Goal: Task Accomplishment & Management: Use online tool/utility

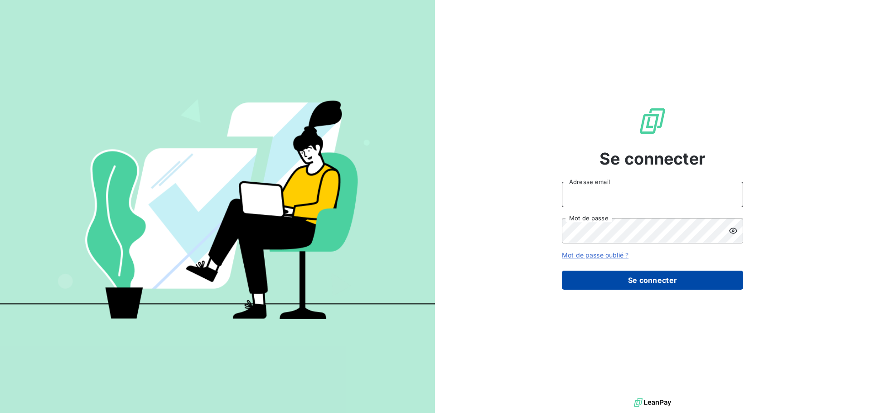
type input "[EMAIL_ADDRESS][DOMAIN_NAME]"
click at [693, 277] on button "Se connecter" at bounding box center [652, 279] width 181 height 19
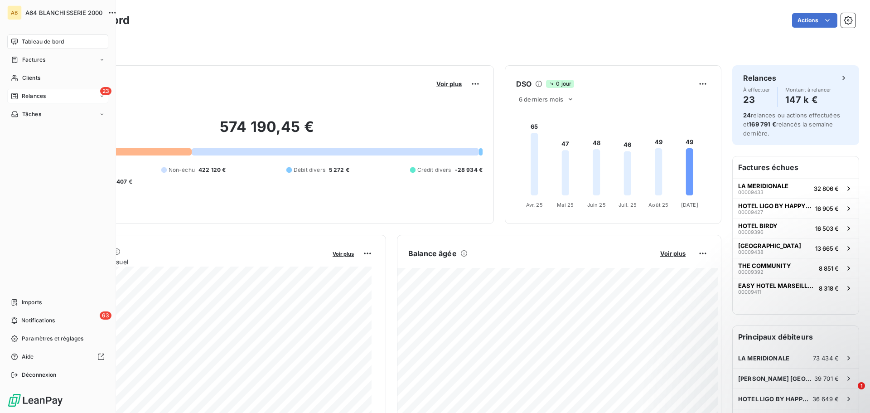
click at [32, 94] on span "Relances" at bounding box center [34, 96] width 24 height 8
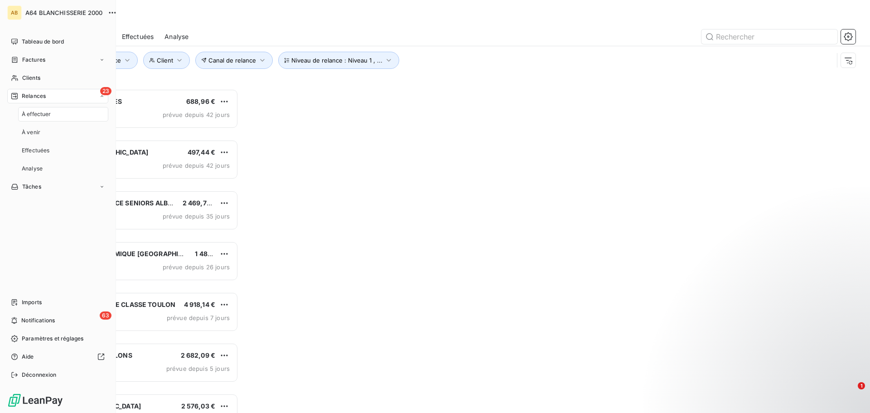
scroll to position [317, 188]
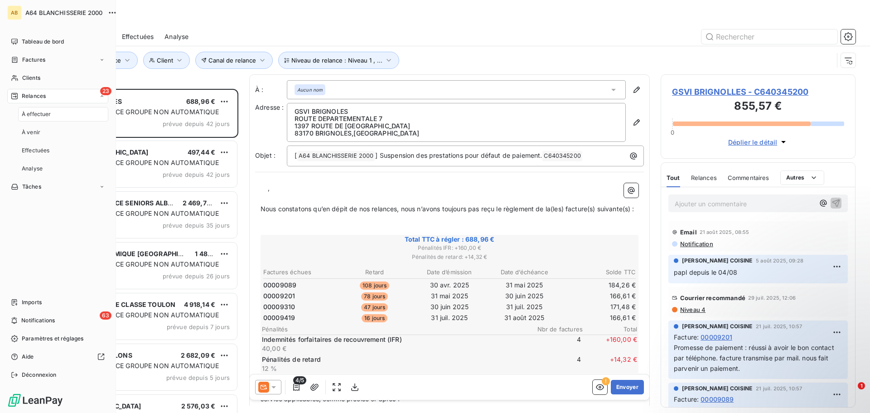
click at [36, 111] on span "À effectuer" at bounding box center [36, 114] width 29 height 8
click at [59, 114] on div "À effectuer" at bounding box center [63, 114] width 90 height 14
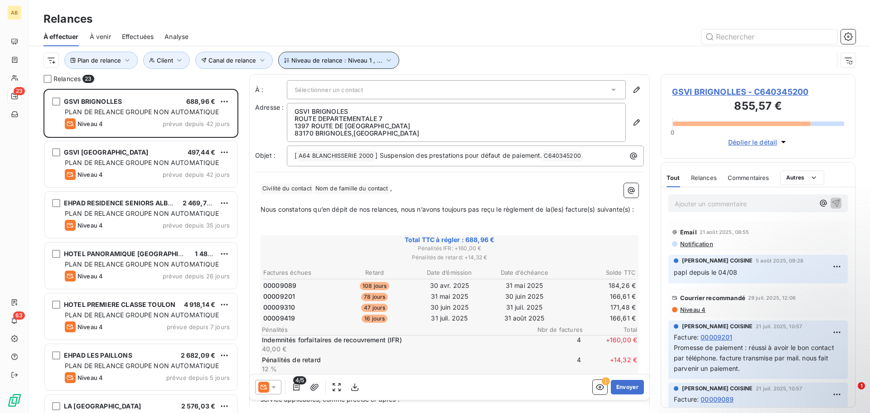
click at [389, 60] on icon "button" at bounding box center [388, 60] width 9 height 9
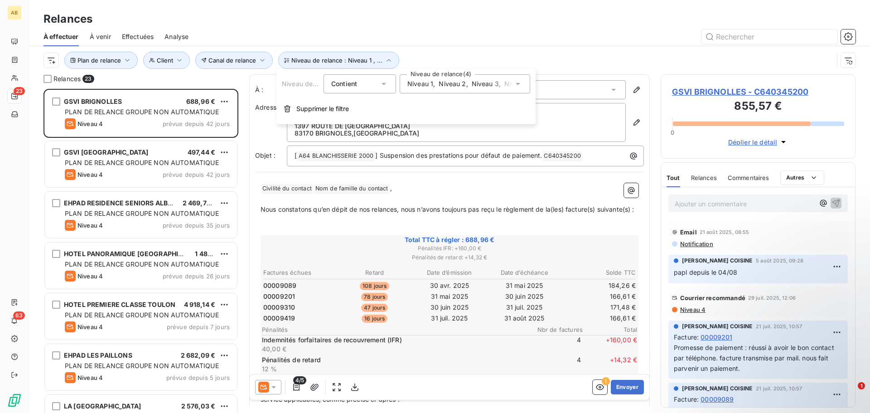
drag, startPoint x: 522, startPoint y: 84, endPoint x: 513, endPoint y: 92, distance: 11.9
click at [522, 84] on icon at bounding box center [517, 83] width 9 height 9
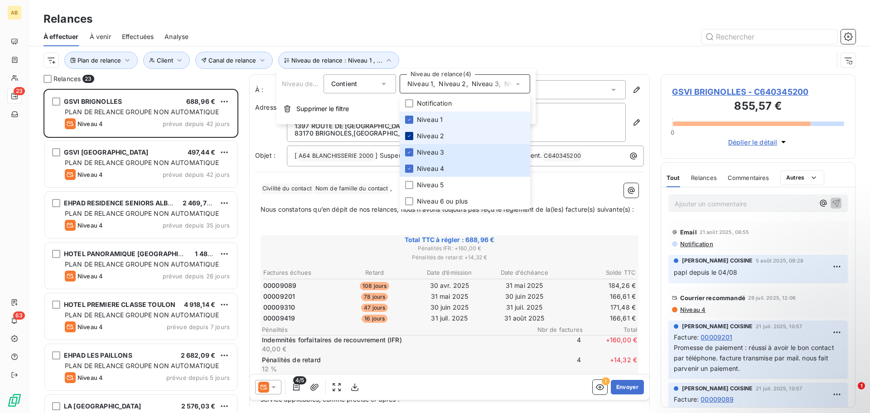
drag, startPoint x: 408, startPoint y: 117, endPoint x: 407, endPoint y: 138, distance: 20.8
click at [407, 119] on icon at bounding box center [408, 119] width 5 height 5
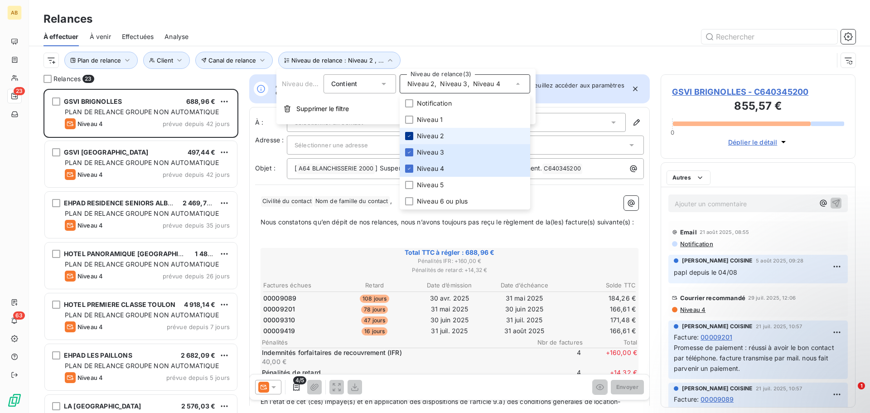
scroll to position [317, 188]
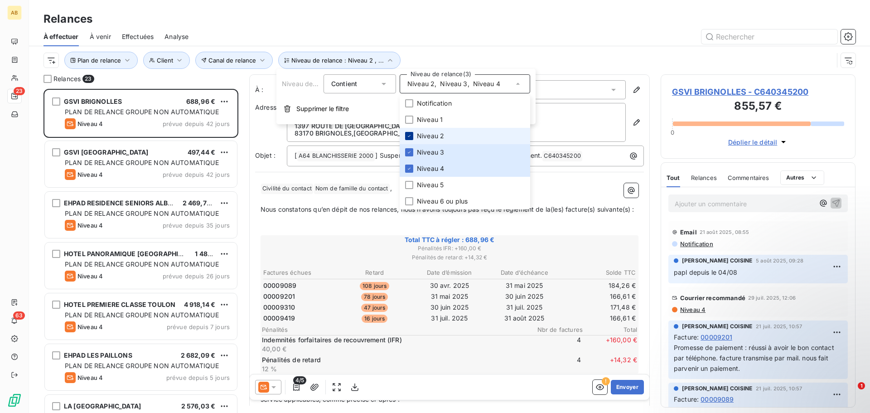
click at [407, 136] on icon at bounding box center [408, 135] width 5 height 5
click at [409, 149] on icon at bounding box center [408, 151] width 5 height 5
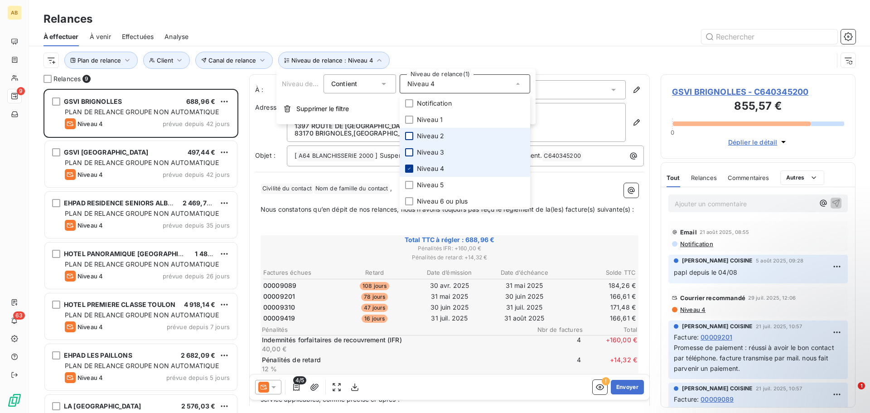
click at [409, 168] on icon at bounding box center [408, 168] width 5 height 5
click at [409, 119] on div at bounding box center [409, 119] width 8 height 8
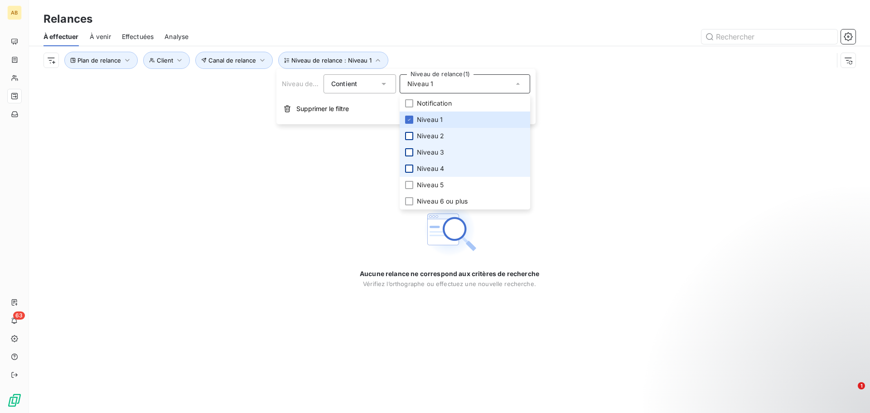
click at [408, 133] on div at bounding box center [409, 136] width 8 height 8
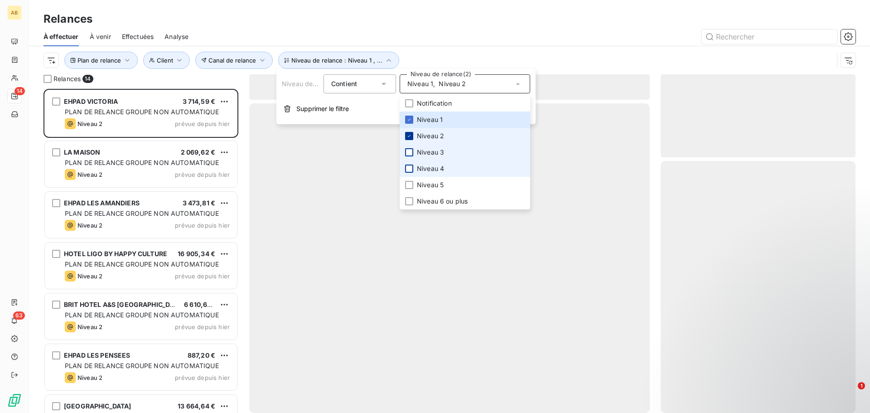
scroll to position [317, 188]
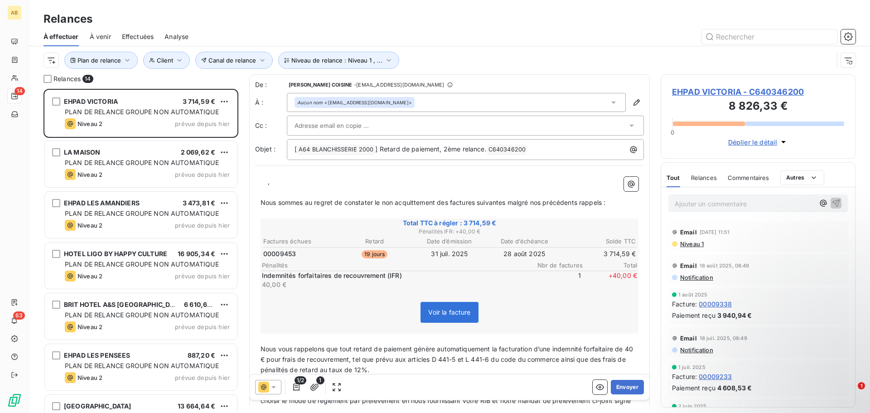
click at [487, 46] on div "À effectuer À venir Effectuées Analyse" at bounding box center [449, 36] width 841 height 19
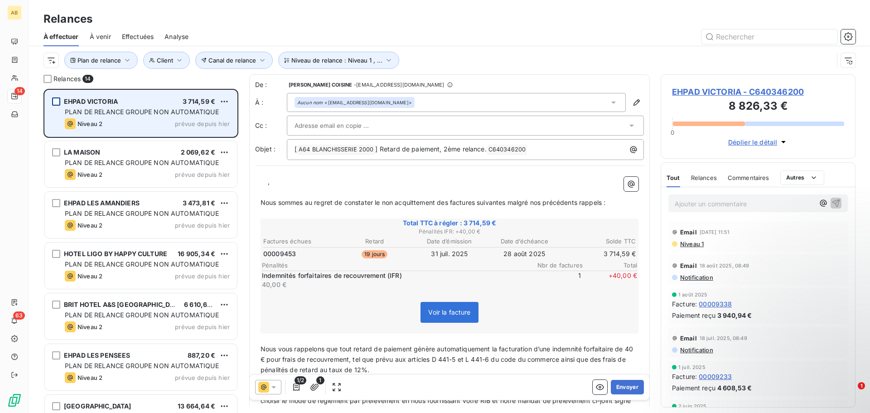
click at [58, 104] on div "grid" at bounding box center [56, 101] width 8 height 8
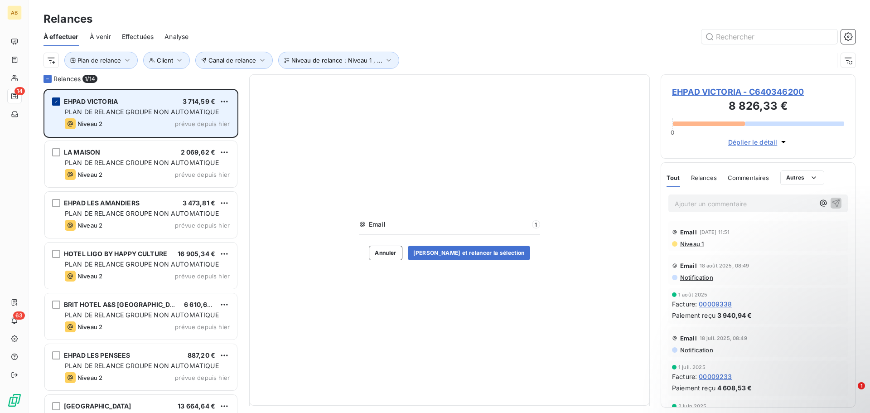
click at [58, 104] on icon "grid" at bounding box center [55, 101] width 5 height 5
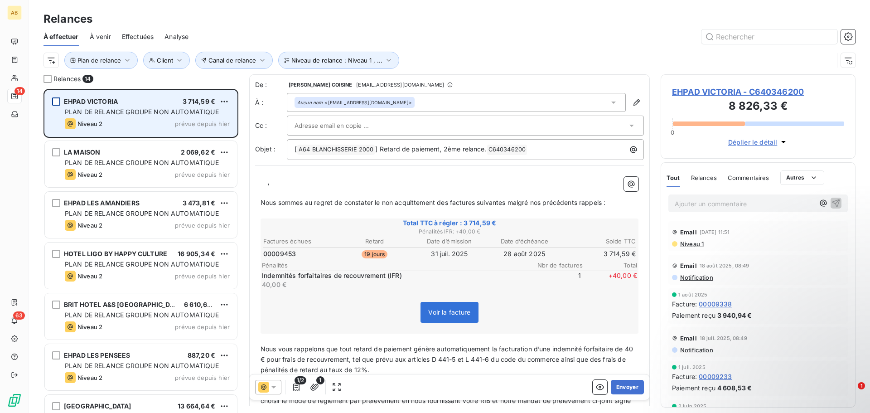
click at [260, 178] on p "﻿ ﻿ ﻿ ﻿ ," at bounding box center [449, 182] width 378 height 10
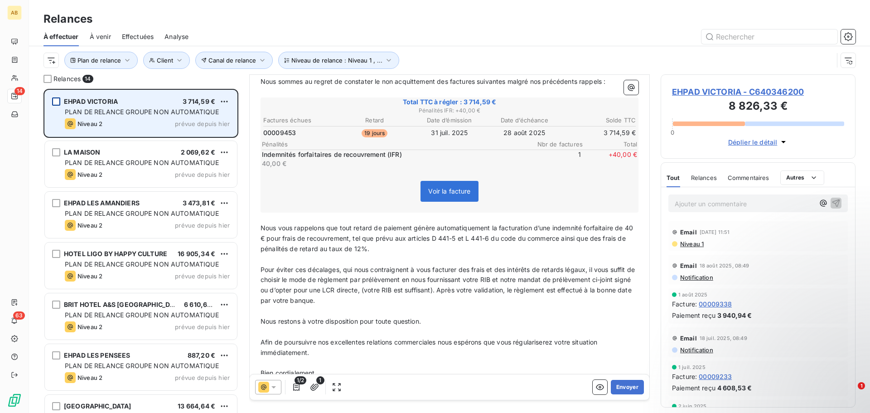
scroll to position [152, 0]
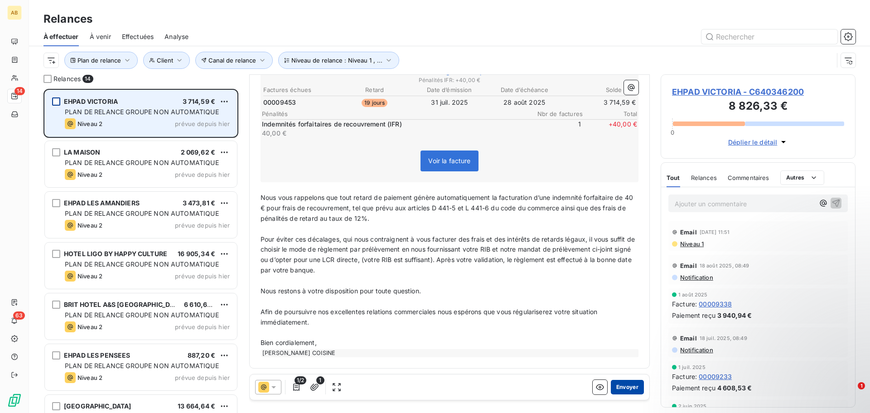
click at [611, 386] on button "Envoyer" at bounding box center [627, 387] width 33 height 14
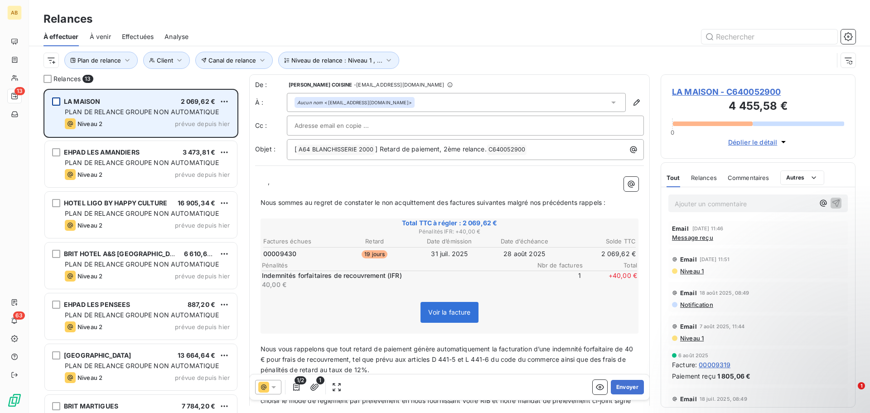
click at [265, 177] on p "﻿ ﻿ ﻿ ﻿ ," at bounding box center [449, 182] width 378 height 10
click at [626, 387] on button "Envoyer" at bounding box center [627, 387] width 33 height 14
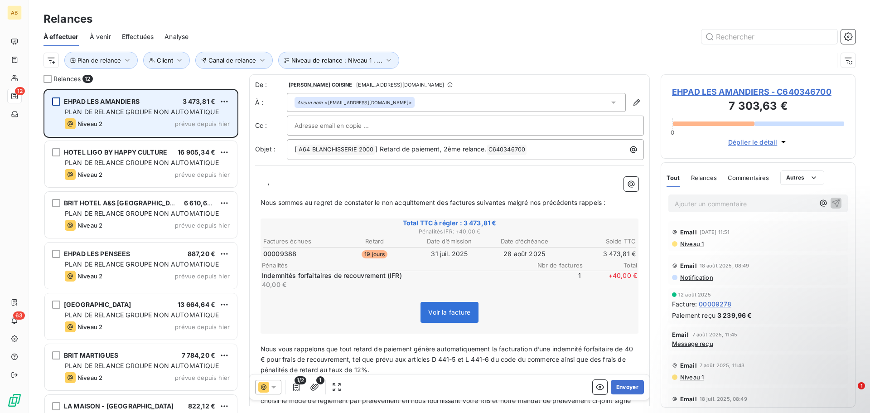
click at [731, 205] on p "Ajouter un commentaire ﻿" at bounding box center [744, 203] width 140 height 11
click at [831, 202] on icon "button" at bounding box center [835, 202] width 9 height 9
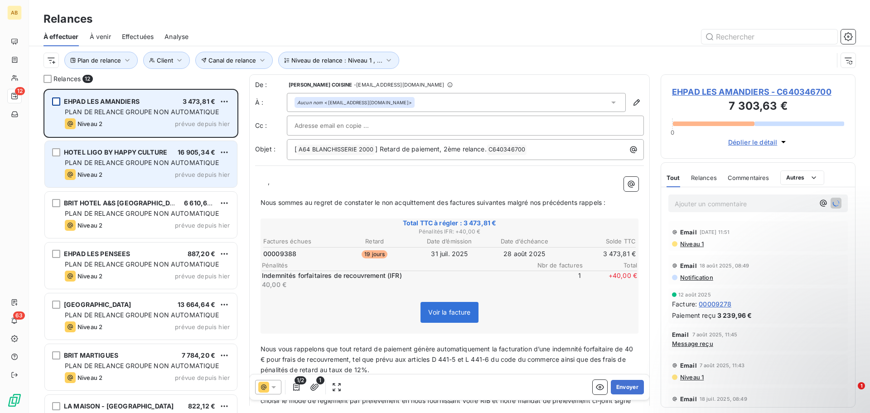
click at [127, 169] on div "Niveau 2 prévue depuis [DATE]" at bounding box center [147, 174] width 165 height 11
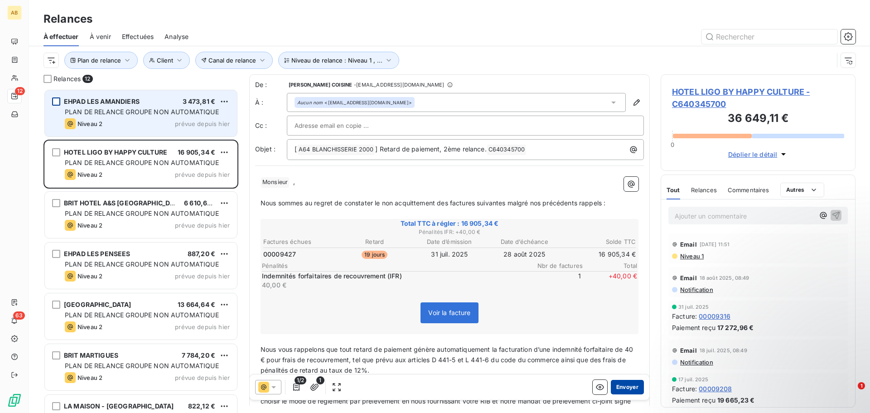
click at [613, 385] on button "Envoyer" at bounding box center [627, 387] width 33 height 14
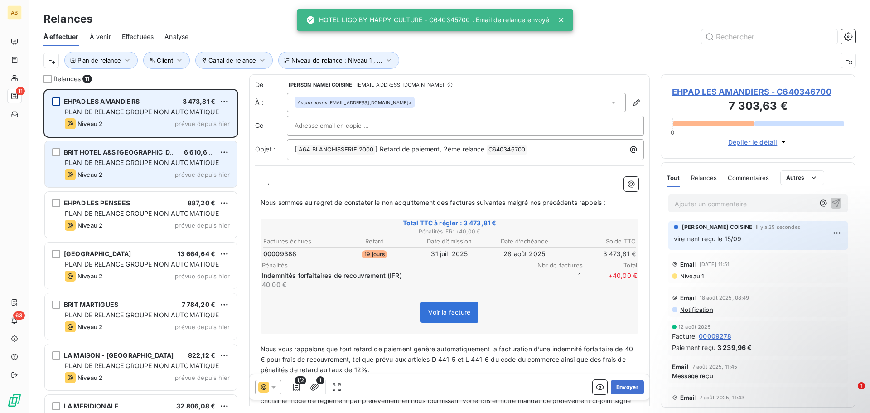
click at [147, 160] on span "PLAN DE RELANCE GROUPE NON AUTOMATIQUE" at bounding box center [142, 163] width 154 height 8
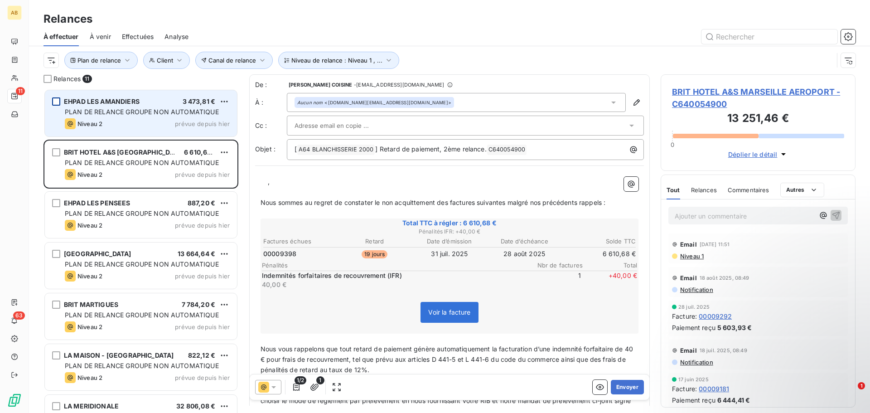
click at [265, 183] on p "﻿ ﻿ ﻿ ﻿ ," at bounding box center [449, 182] width 378 height 10
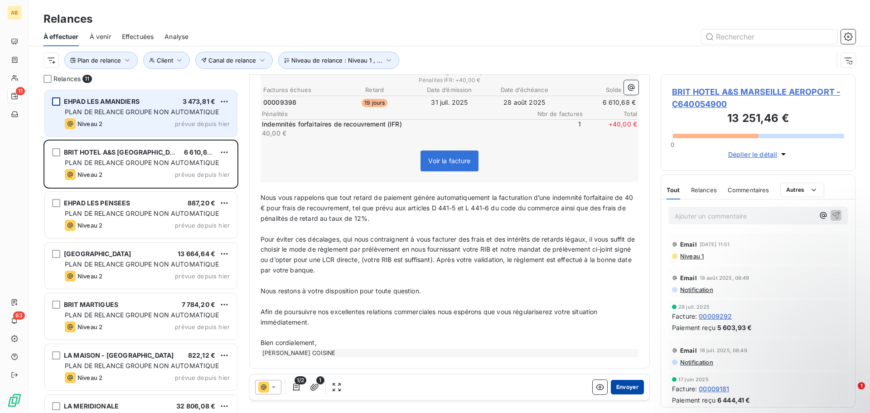
click at [621, 389] on button "Envoyer" at bounding box center [627, 387] width 33 height 14
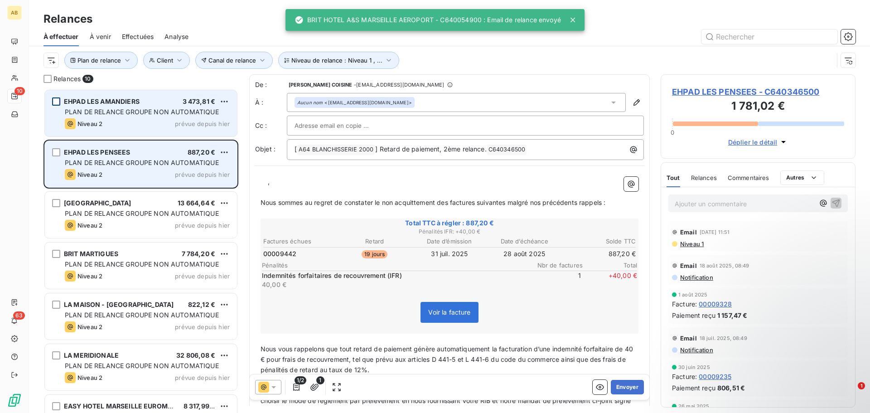
click at [148, 179] on div "Niveau 2 prévue depuis [DATE]" at bounding box center [147, 174] width 165 height 11
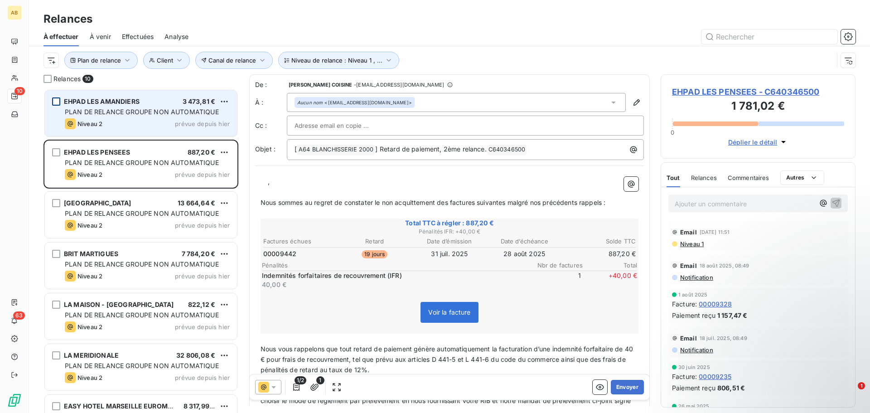
click at [265, 180] on p "﻿ ﻿ ﻿ ﻿ ," at bounding box center [449, 182] width 378 height 10
click at [621, 387] on button "Envoyer" at bounding box center [627, 387] width 33 height 14
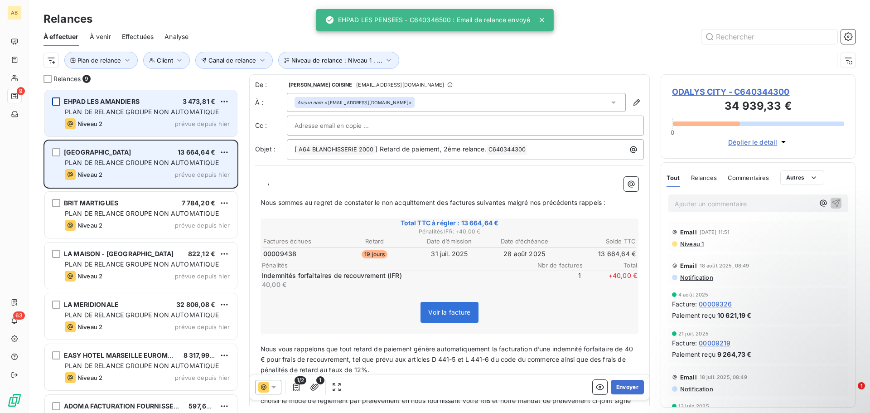
click at [131, 165] on span "PLAN DE RELANCE GROUPE NON AUTOMATIQUE" at bounding box center [142, 163] width 154 height 8
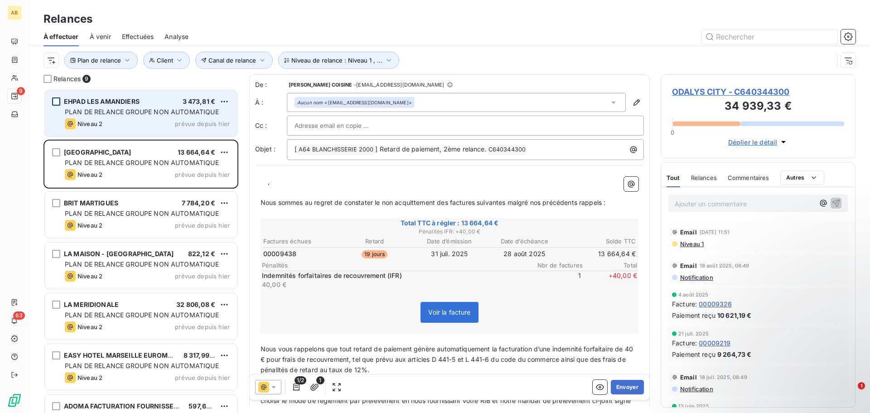
click at [262, 179] on p "﻿ ﻿ ﻿ ﻿ ," at bounding box center [449, 182] width 378 height 10
click at [622, 388] on button "Envoyer" at bounding box center [627, 387] width 33 height 14
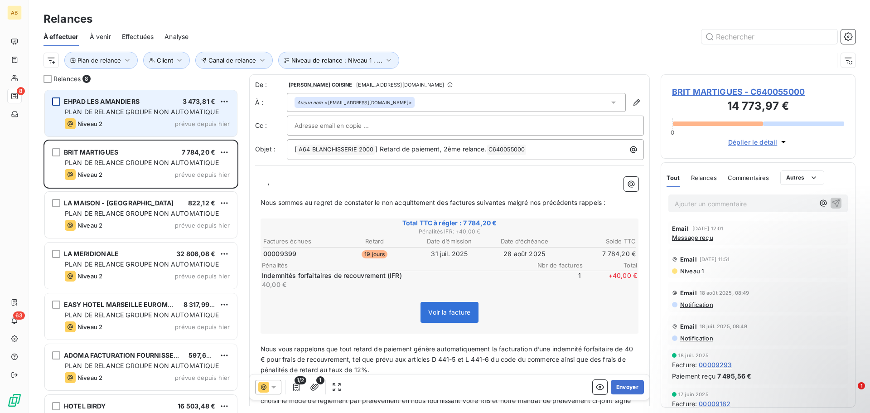
click at [265, 174] on div "﻿ ﻿ ﻿ ﻿ , ﻿ Nous sommes au regret de constater le non acquittement des factures…" at bounding box center [449, 342] width 389 height 342
click at [265, 182] on p "﻿ ﻿ ﻿ ﻿ ," at bounding box center [449, 182] width 378 height 10
drag, startPoint x: 263, startPoint y: 182, endPoint x: 331, endPoint y: 183, distance: 68.4
click at [331, 183] on p "﻿ ﻿ Madame, Monsieur," at bounding box center [449, 182] width 378 height 10
copy p "﻿ ﻿ Madame, Monsieur,"
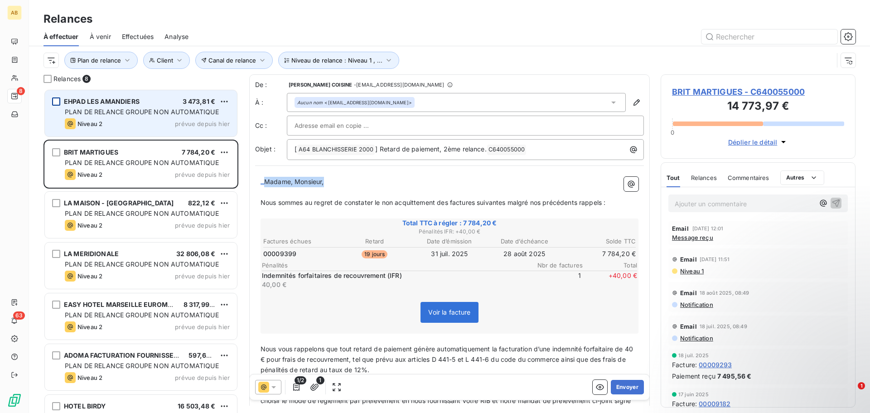
click at [371, 184] on p "﻿ ﻿ Madame, Monsieur," at bounding box center [449, 182] width 378 height 10
click at [625, 389] on button "Envoyer" at bounding box center [627, 387] width 33 height 14
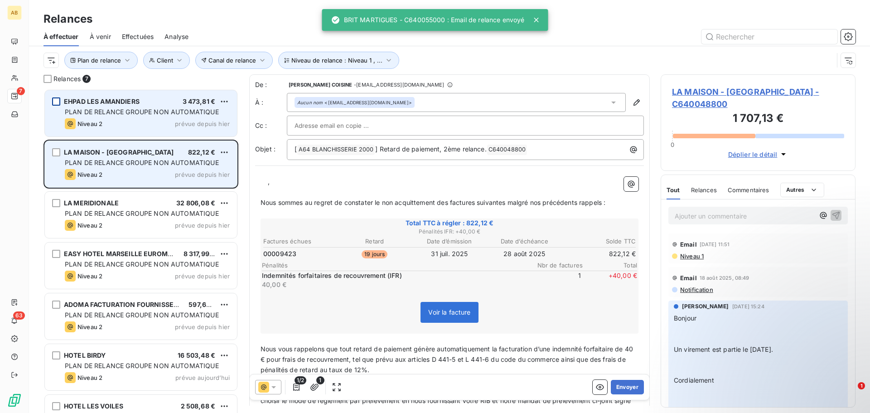
click at [130, 158] on div "PLAN DE RELANCE GROUPE NON AUTOMATIQUE" at bounding box center [147, 162] width 165 height 9
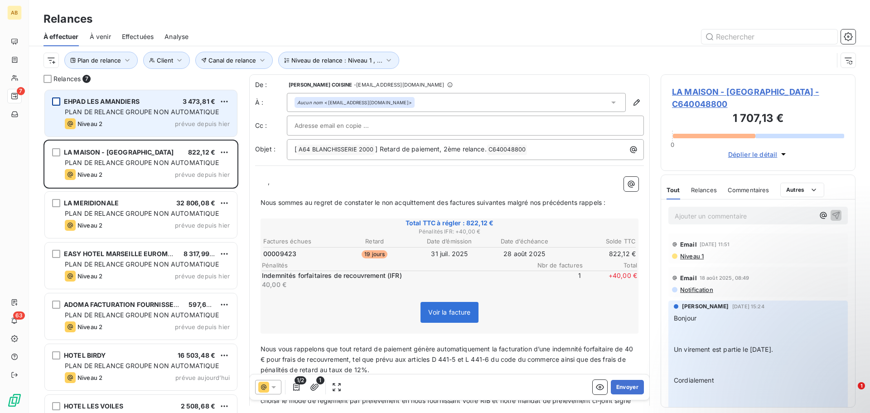
click at [264, 184] on p "﻿ ﻿ ﻿ ﻿ ," at bounding box center [449, 182] width 378 height 10
click at [266, 182] on p "﻿ ﻿ ," at bounding box center [449, 182] width 378 height 10
click at [624, 389] on button "Envoyer" at bounding box center [627, 387] width 33 height 14
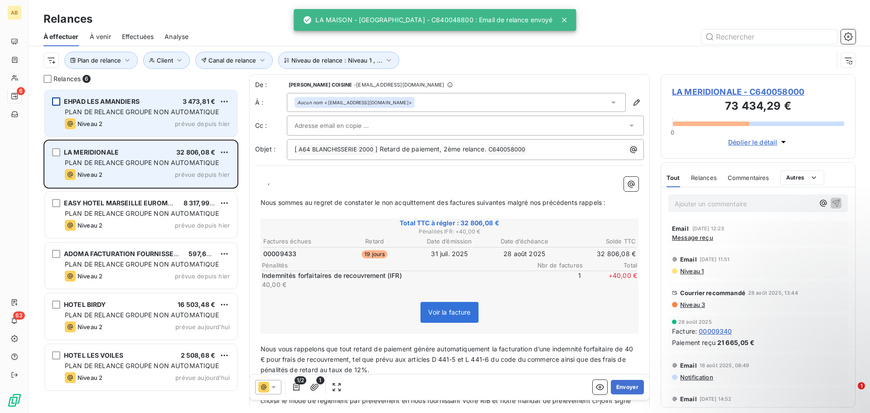
click at [133, 164] on span "PLAN DE RELANCE GROUPE NON AUTOMATIQUE" at bounding box center [142, 163] width 154 height 8
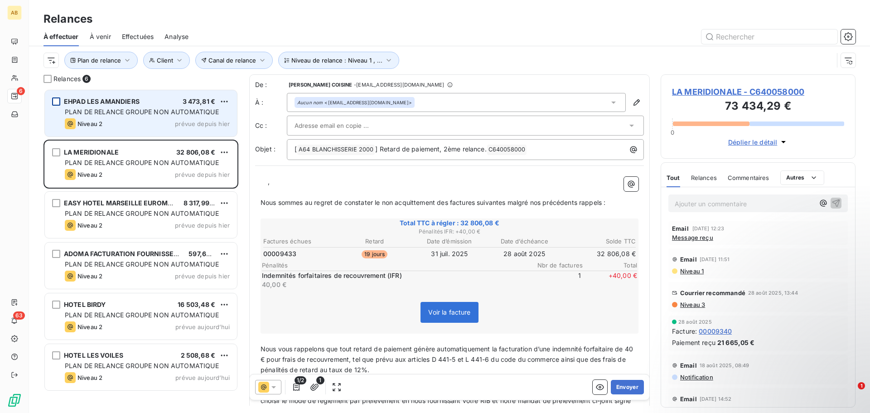
click at [264, 182] on p "﻿ ﻿ ﻿ ﻿ ," at bounding box center [449, 182] width 378 height 10
click at [616, 385] on button "Envoyer" at bounding box center [627, 387] width 33 height 14
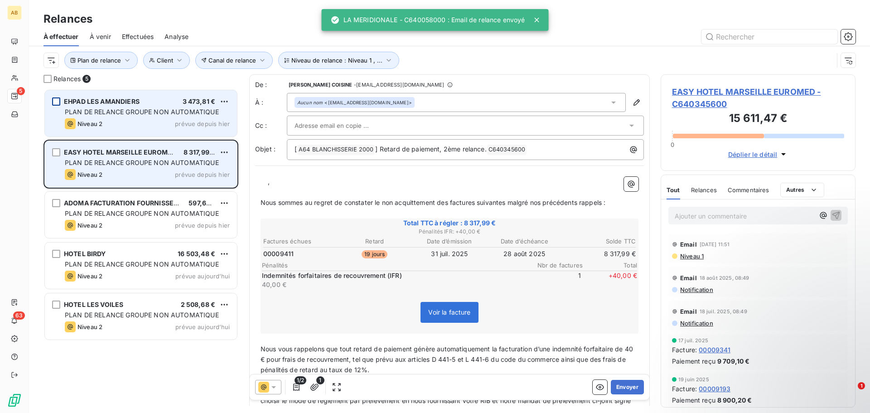
click at [168, 164] on span "PLAN DE RELANCE GROUPE NON AUTOMATIQUE" at bounding box center [142, 163] width 154 height 8
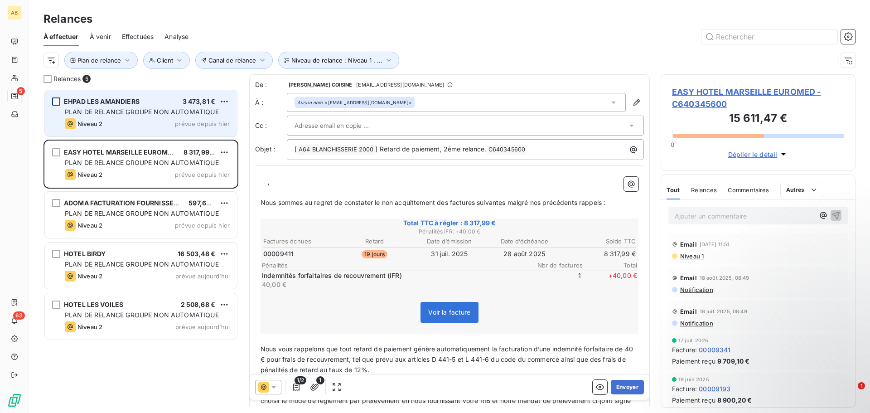
click at [256, 179] on div "﻿ ﻿ ﻿ ﻿ , ﻿ Nous sommes au regret de constater le non acquittement des factures…" at bounding box center [449, 342] width 389 height 342
click at [264, 182] on p "﻿ ﻿ ﻿ ﻿ ," at bounding box center [449, 182] width 378 height 10
click at [626, 389] on button "Envoyer" at bounding box center [627, 387] width 33 height 14
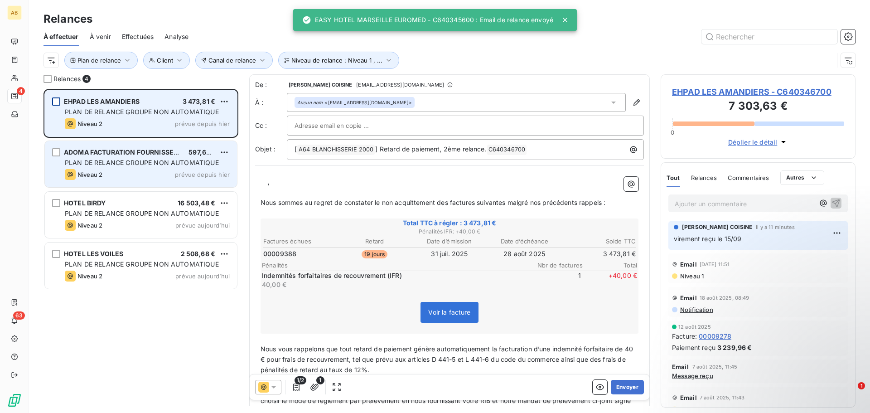
click at [177, 155] on span "ADOMA FACTURATION FOURNISSEURS" at bounding box center [125, 152] width 123 height 8
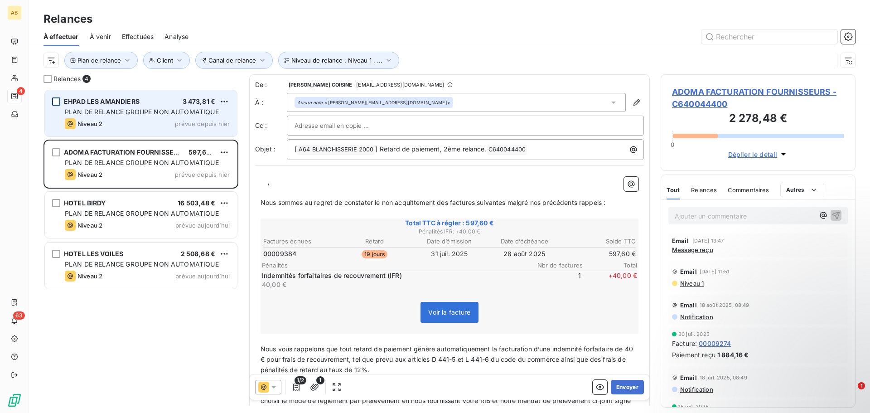
click at [262, 180] on p "﻿ ﻿ ﻿ ﻿ ," at bounding box center [449, 182] width 378 height 10
click at [621, 387] on button "Envoyer" at bounding box center [627, 387] width 33 height 14
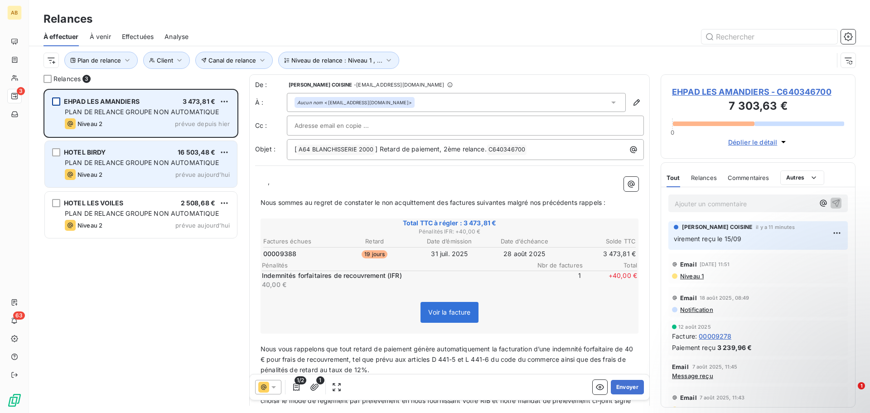
click at [148, 175] on div "Niveau 2 prévue aujourd’hui" at bounding box center [147, 174] width 165 height 11
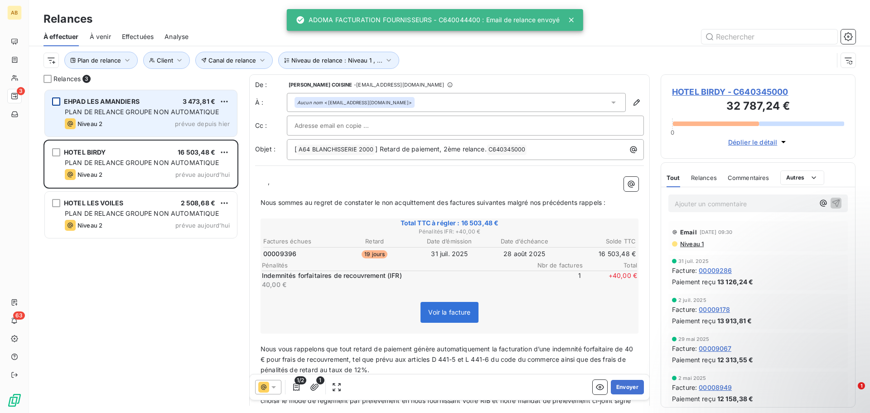
click at [255, 181] on div "﻿ ﻿ ﻿ ﻿ , ﻿ Nous sommes au regret de constater le non acquittement des factures…" at bounding box center [449, 342] width 389 height 342
click at [261, 181] on p "﻿ ﻿ ﻿ ﻿ ," at bounding box center [449, 182] width 378 height 10
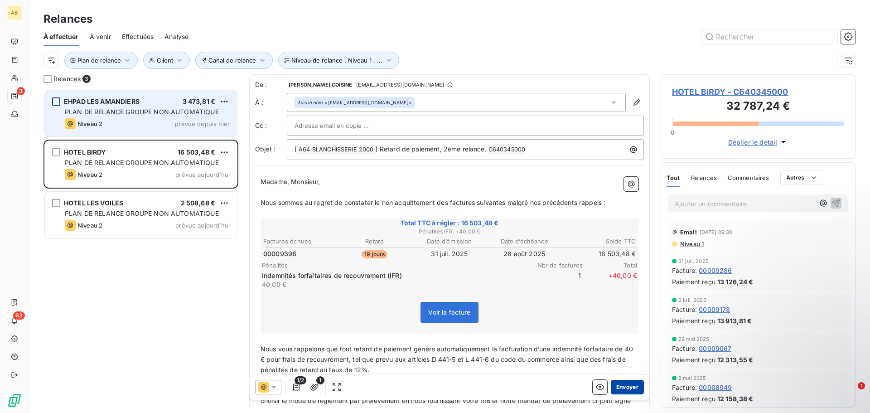
click at [626, 390] on button "Envoyer" at bounding box center [627, 387] width 33 height 14
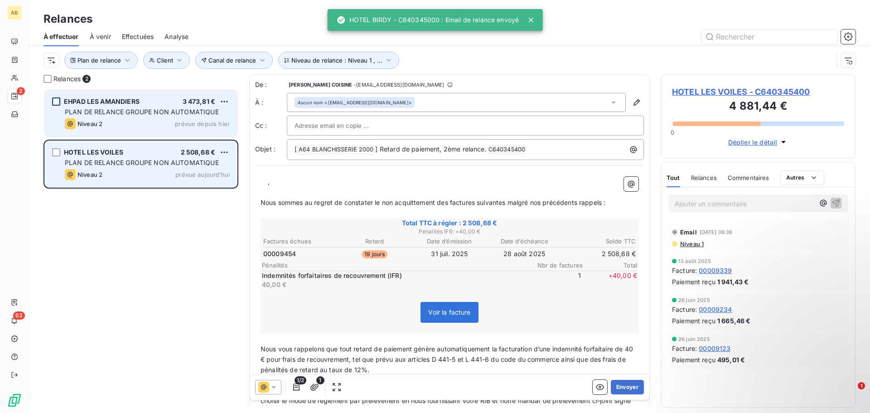
click at [174, 179] on div "Niveau 2 prévue aujourd’hui" at bounding box center [147, 174] width 165 height 11
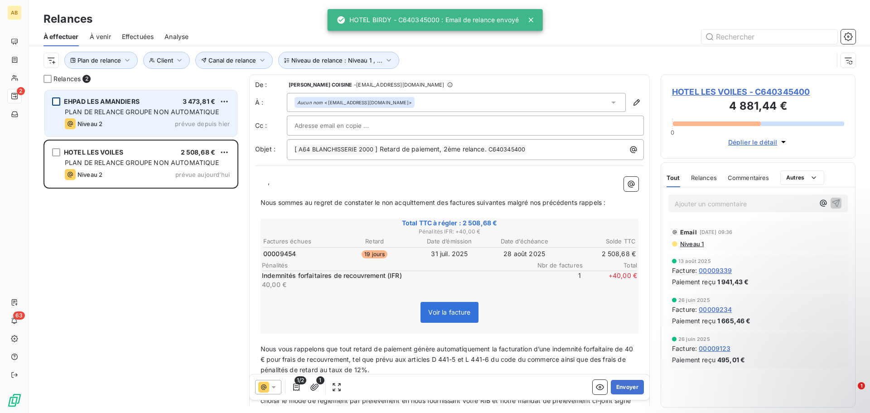
click at [262, 180] on p "﻿ ﻿ ﻿ ﻿ ," at bounding box center [449, 182] width 378 height 10
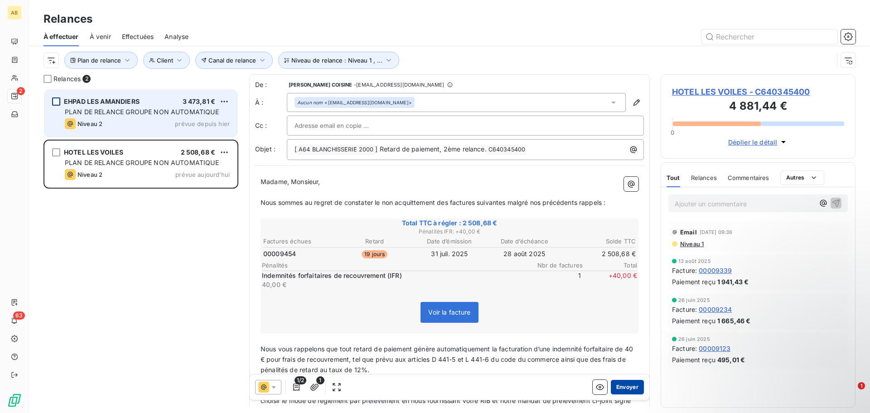
click at [624, 387] on button "Envoyer" at bounding box center [627, 387] width 33 height 14
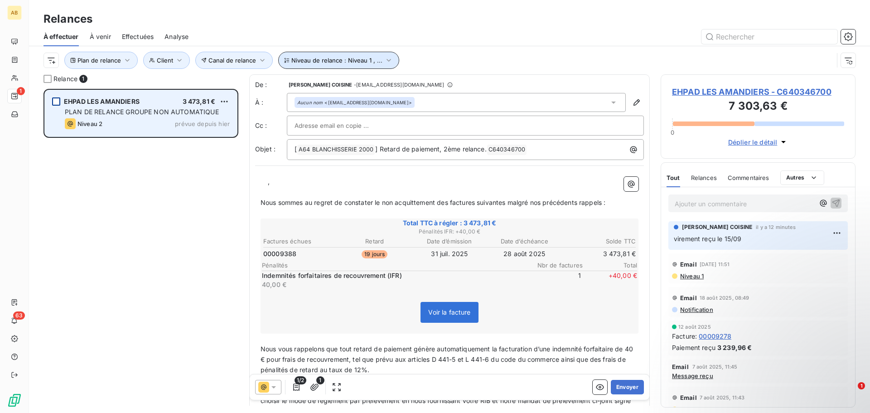
click at [378, 62] on span "Niveau de relance : Niveau 1 , ..." at bounding box center [336, 60] width 91 height 7
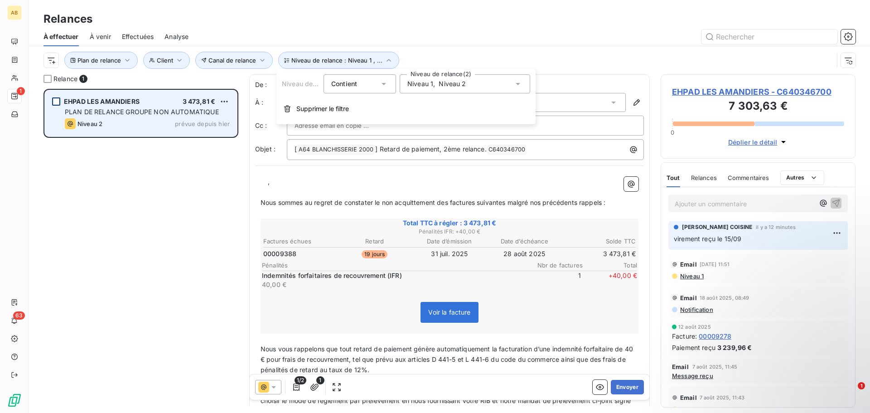
click at [493, 88] on div "Niveau 1 , Niveau 2" at bounding box center [464, 83] width 130 height 19
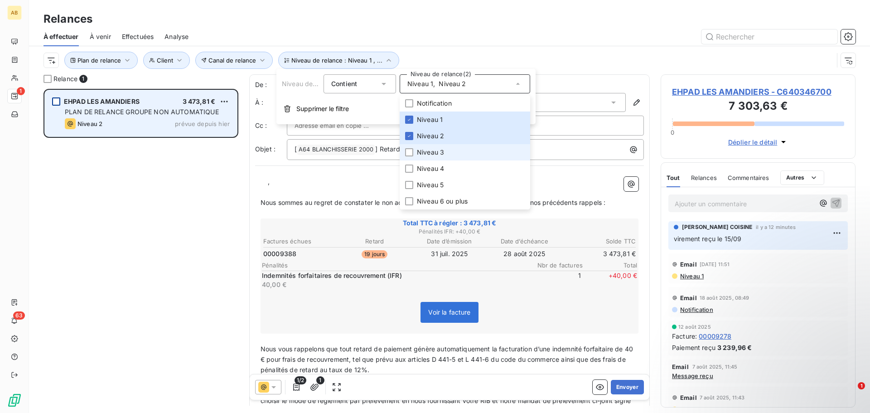
click at [437, 152] on span "Niveau 3" at bounding box center [430, 152] width 27 height 9
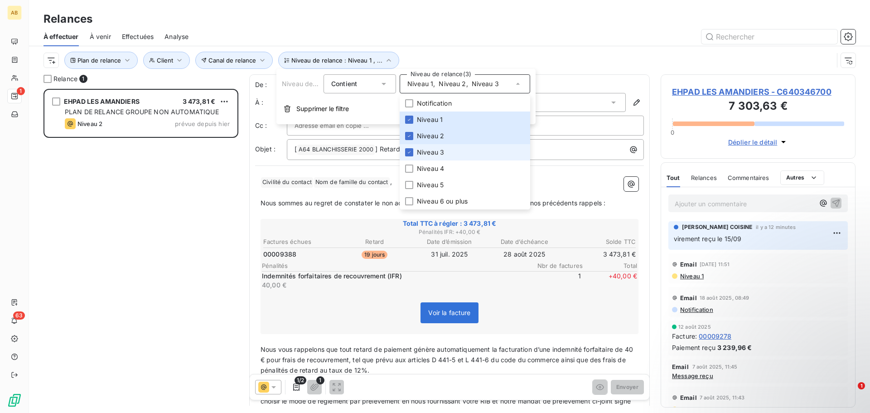
scroll to position [317, 188]
click at [431, 168] on span "Niveau 4" at bounding box center [430, 168] width 27 height 9
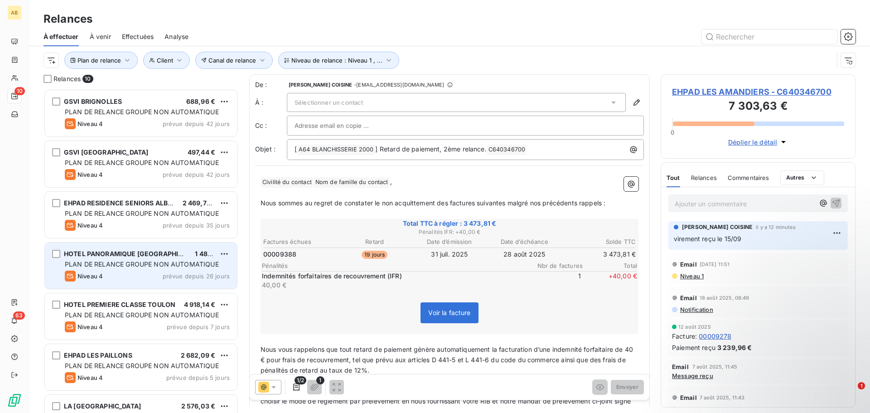
click at [124, 260] on span "PLAN DE RELANCE GROUPE NON AUTOMATIQUE" at bounding box center [142, 264] width 154 height 8
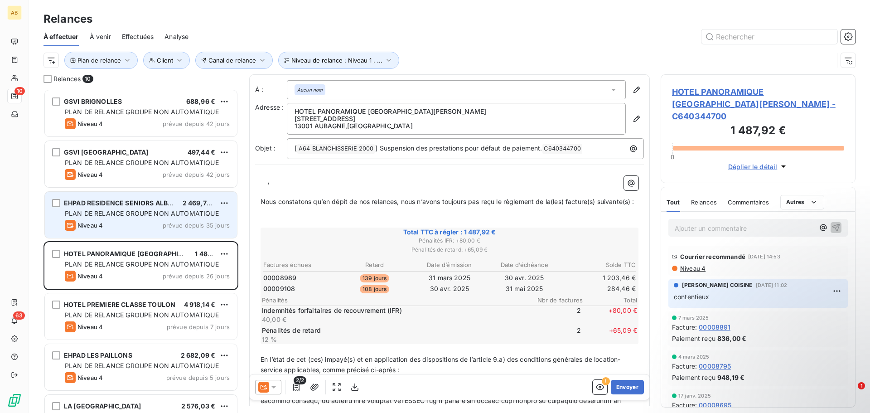
click at [133, 219] on div "EHPAD RESIDENCE SENIORS ALBERT 2 469,78 € PLAN DE RELANCE GROUPE NON AUTOMATIQU…" at bounding box center [141, 215] width 192 height 46
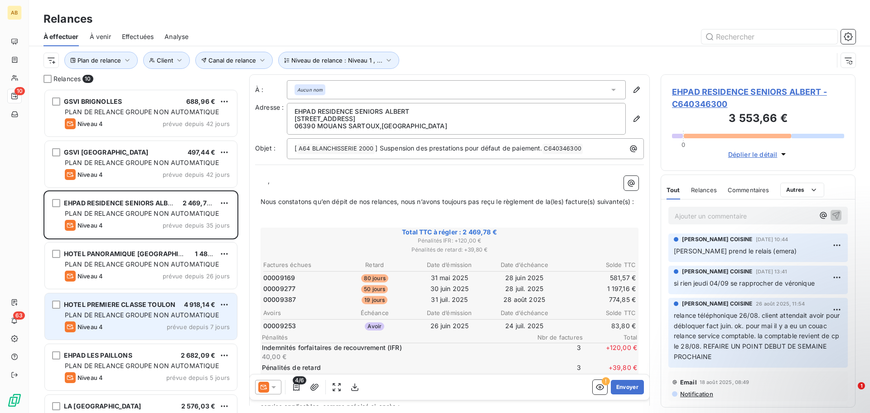
click at [163, 332] on div "Niveau 4 prévue depuis 7 jours" at bounding box center [147, 326] width 165 height 11
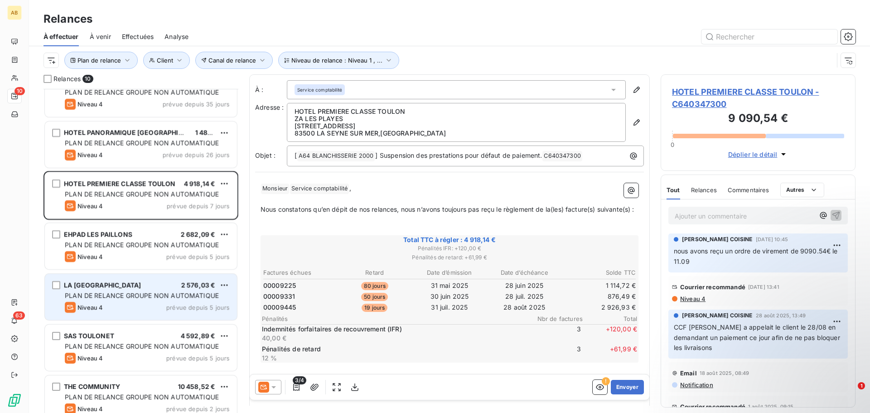
scroll to position [184, 0]
